Goal: Information Seeking & Learning: Find specific fact

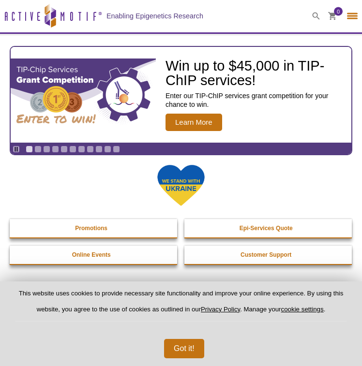
select select "[GEOGRAPHIC_DATA]"
click at [313, 16] on icon at bounding box center [315, 16] width 7 height 7
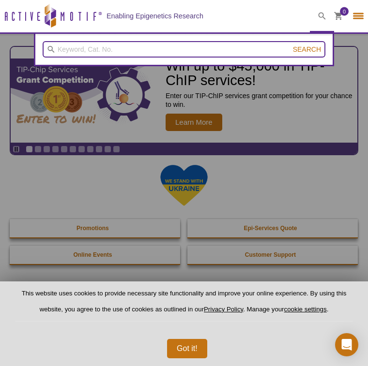
click at [188, 47] on input "search" at bounding box center [184, 49] width 282 height 16
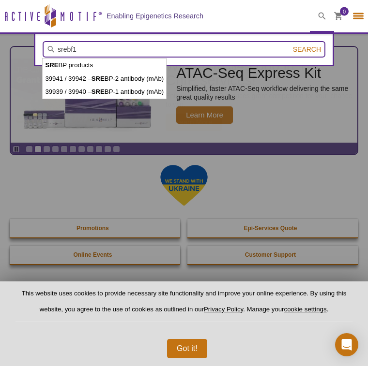
type input "srebf1"
click at [290, 45] on button "Search" at bounding box center [307, 49] width 34 height 9
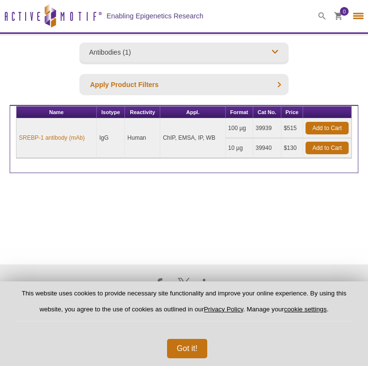
select select "[GEOGRAPHIC_DATA]"
